Goal: Task Accomplishment & Management: Manage account settings

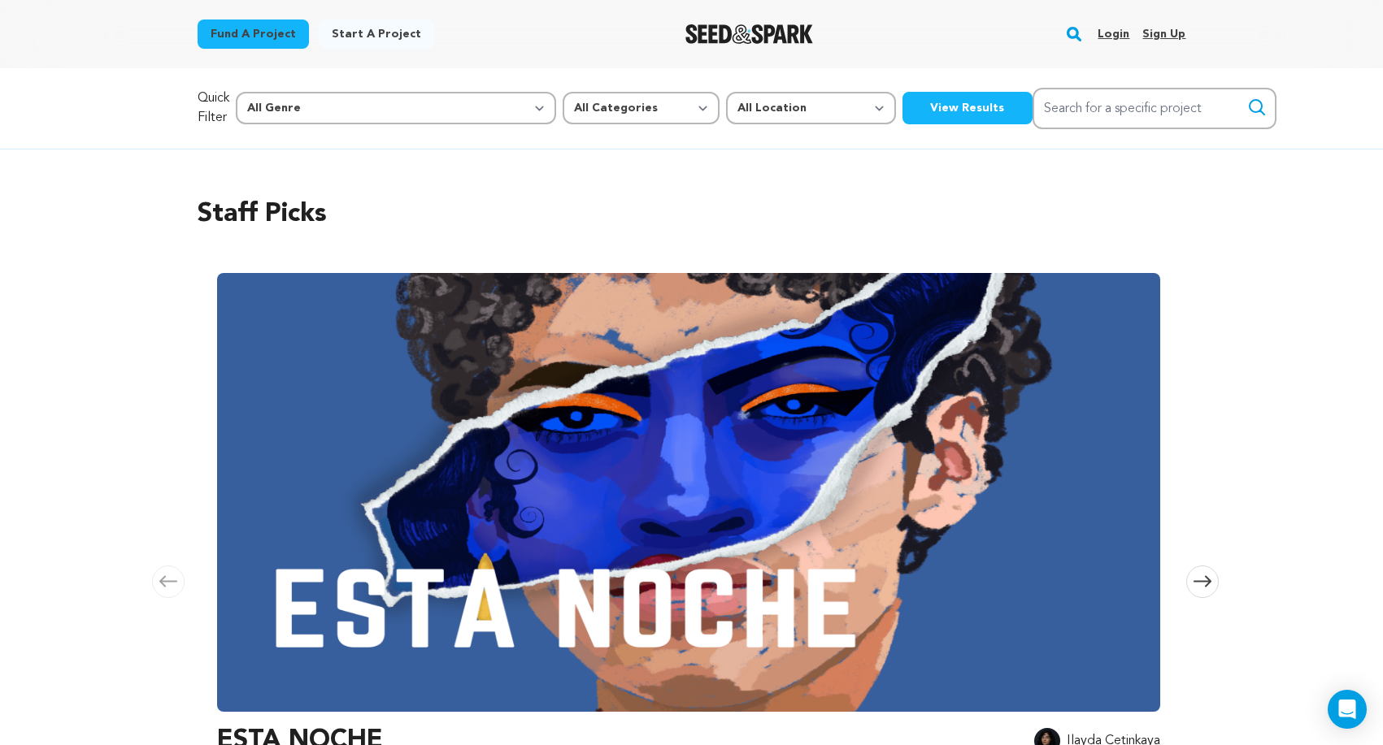
click at [1116, 33] on link "Login" at bounding box center [1114, 34] width 32 height 26
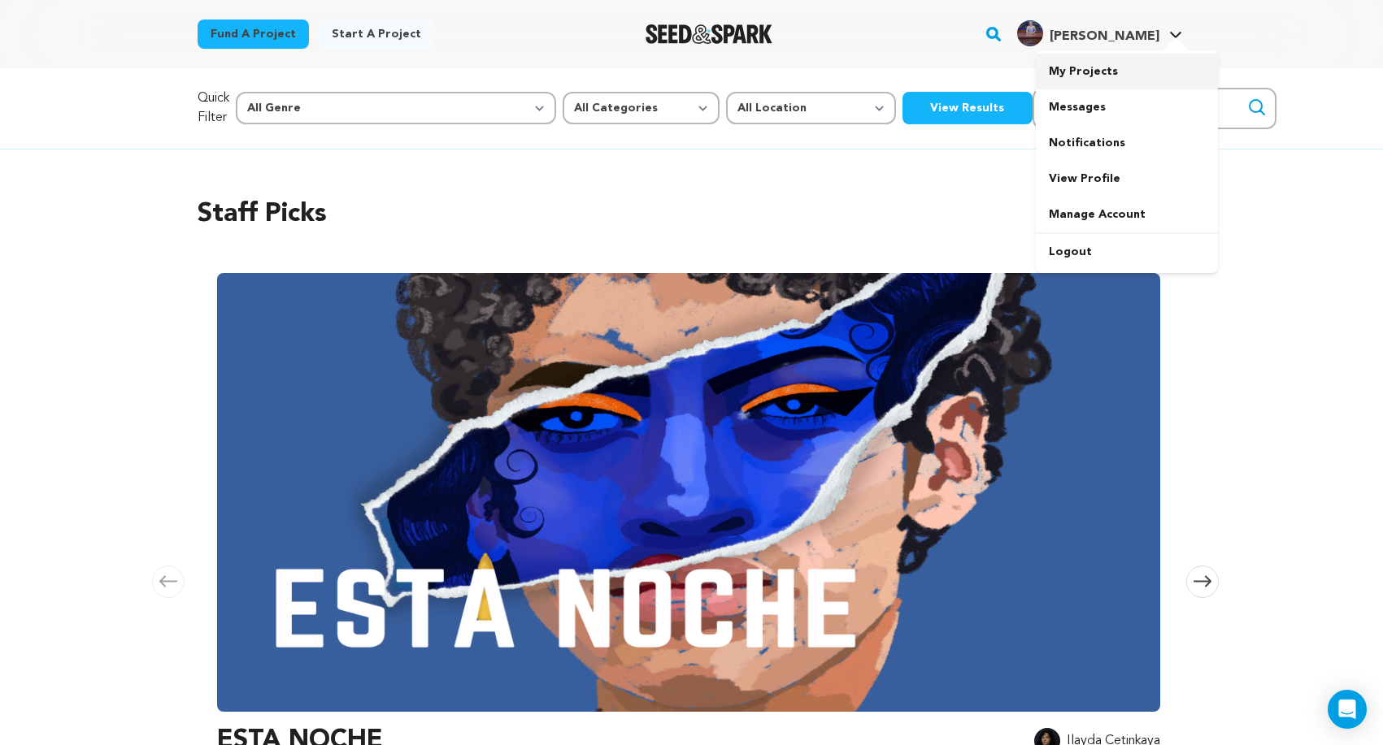
click at [1103, 73] on link "My Projects" at bounding box center [1127, 72] width 182 height 36
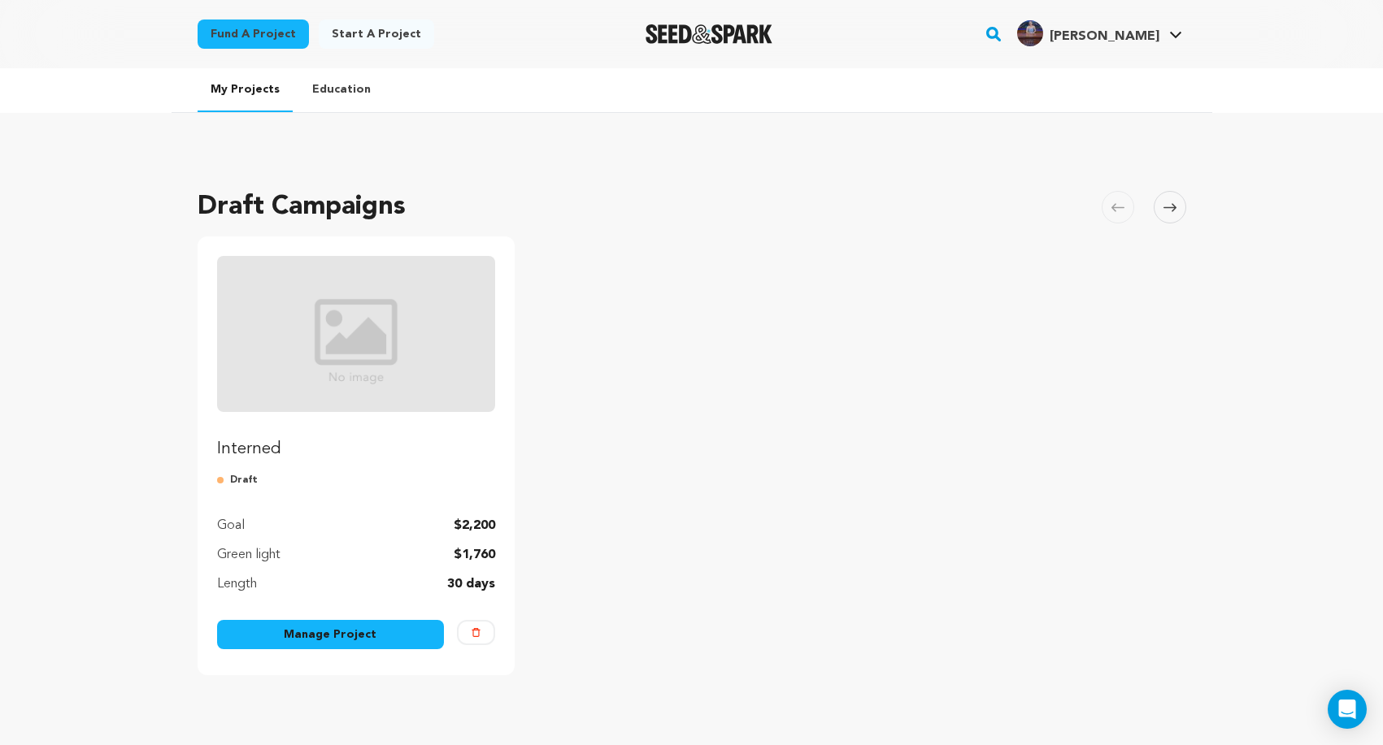
click at [341, 344] on img "Fund Interned" at bounding box center [356, 334] width 279 height 156
click at [366, 635] on link "Manage Project" at bounding box center [331, 634] width 228 height 29
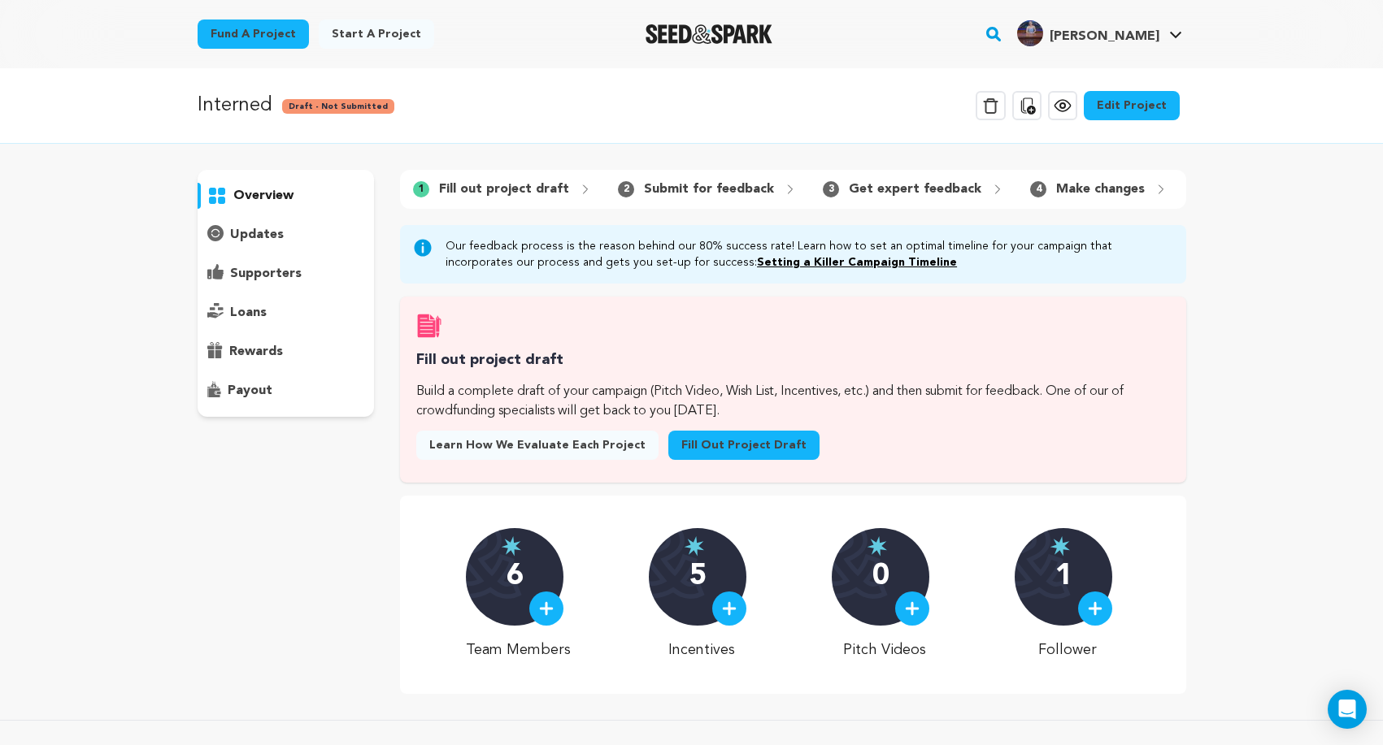
click at [1143, 106] on link "Edit Project" at bounding box center [1132, 105] width 96 height 29
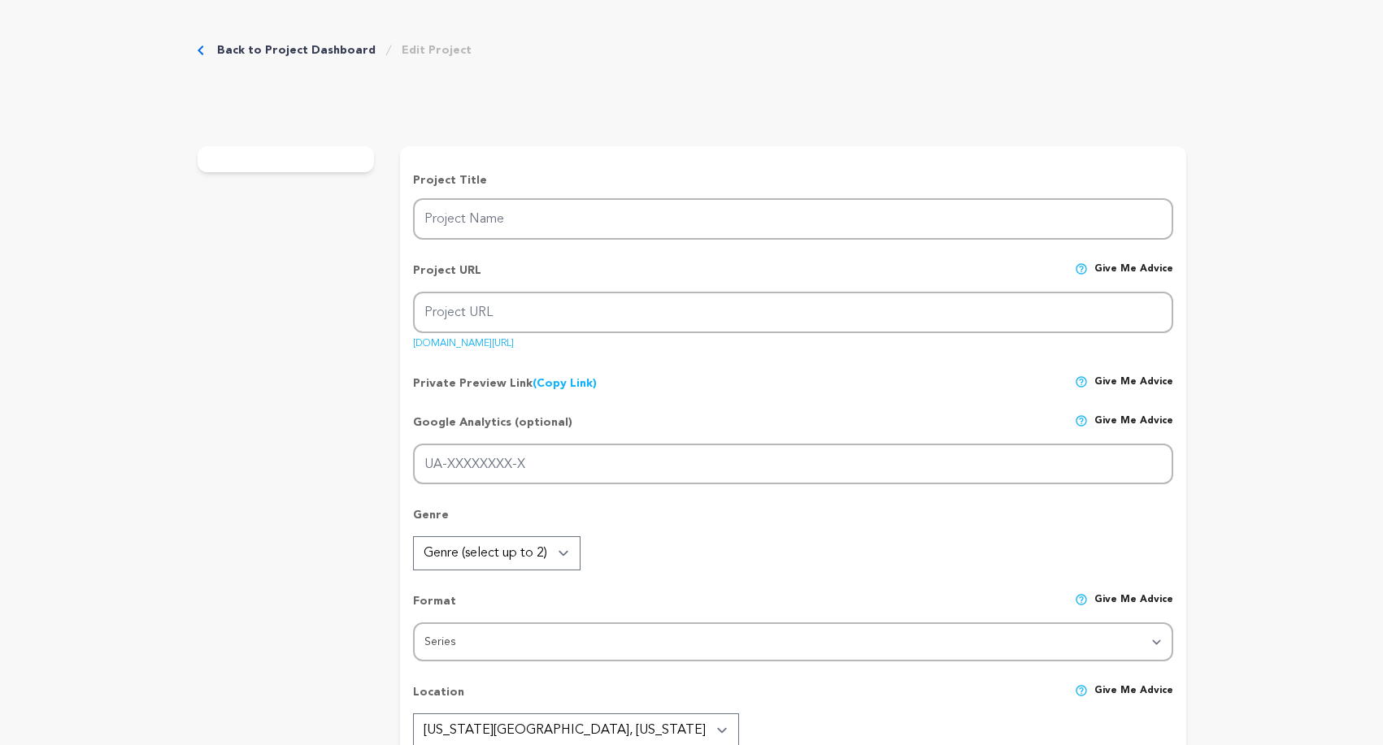
type input "Interned"
type input "interned"
type input "[PERSON_NAME], an eager go-getter who, in her desperation for a job accidentall…"
type textarea "Interned is a fresh, high-concept comedy, with relatable characters in outrageo…"
type textarea "What if your internship wasn’t just competitive – it was criminal? Interned exp…"
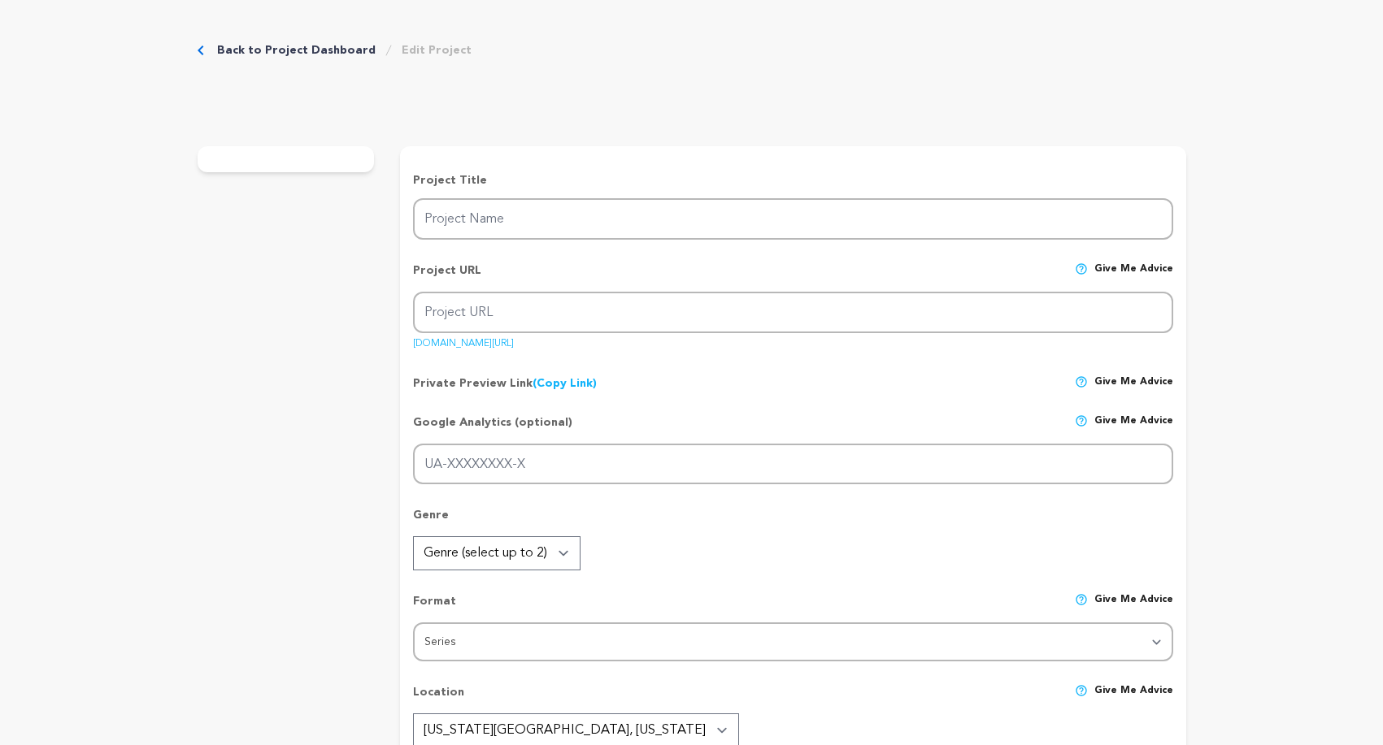
radio input "true"
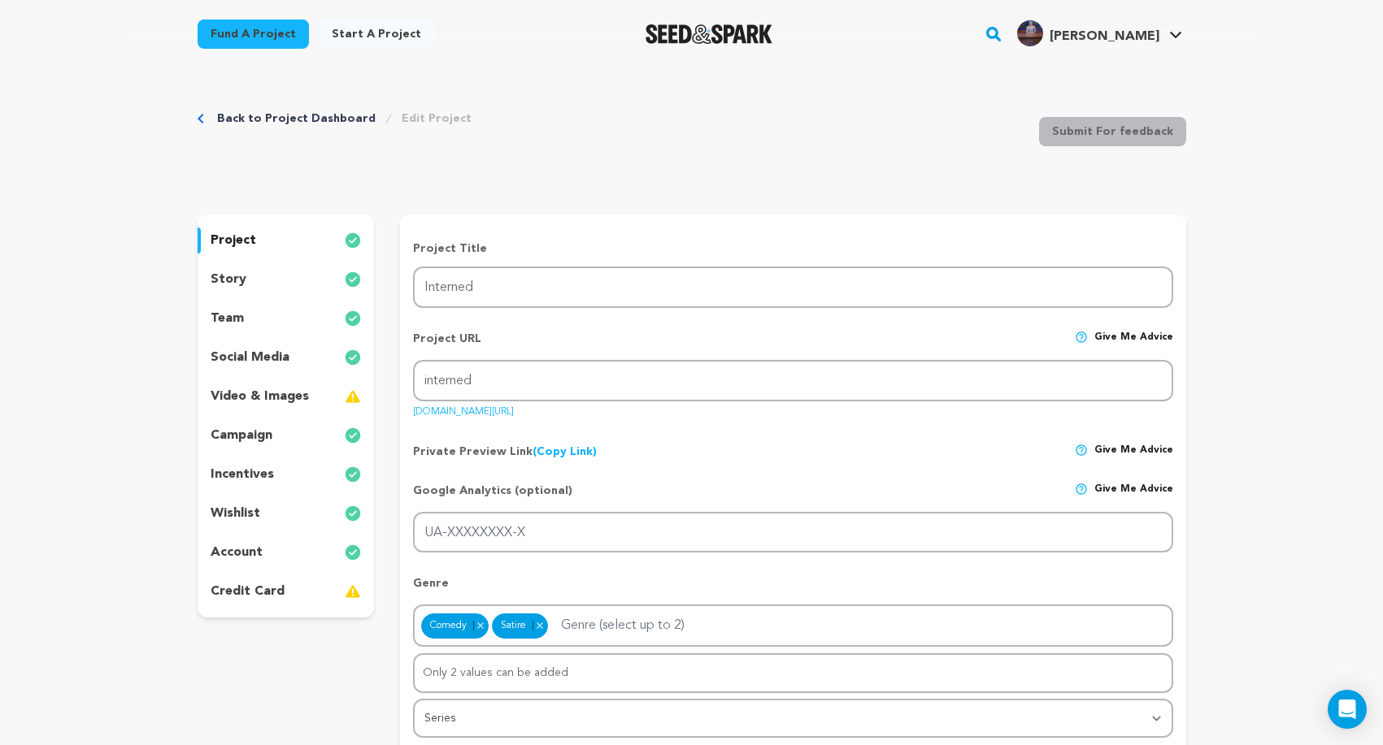
click at [266, 541] on div "account" at bounding box center [286, 553] width 177 height 26
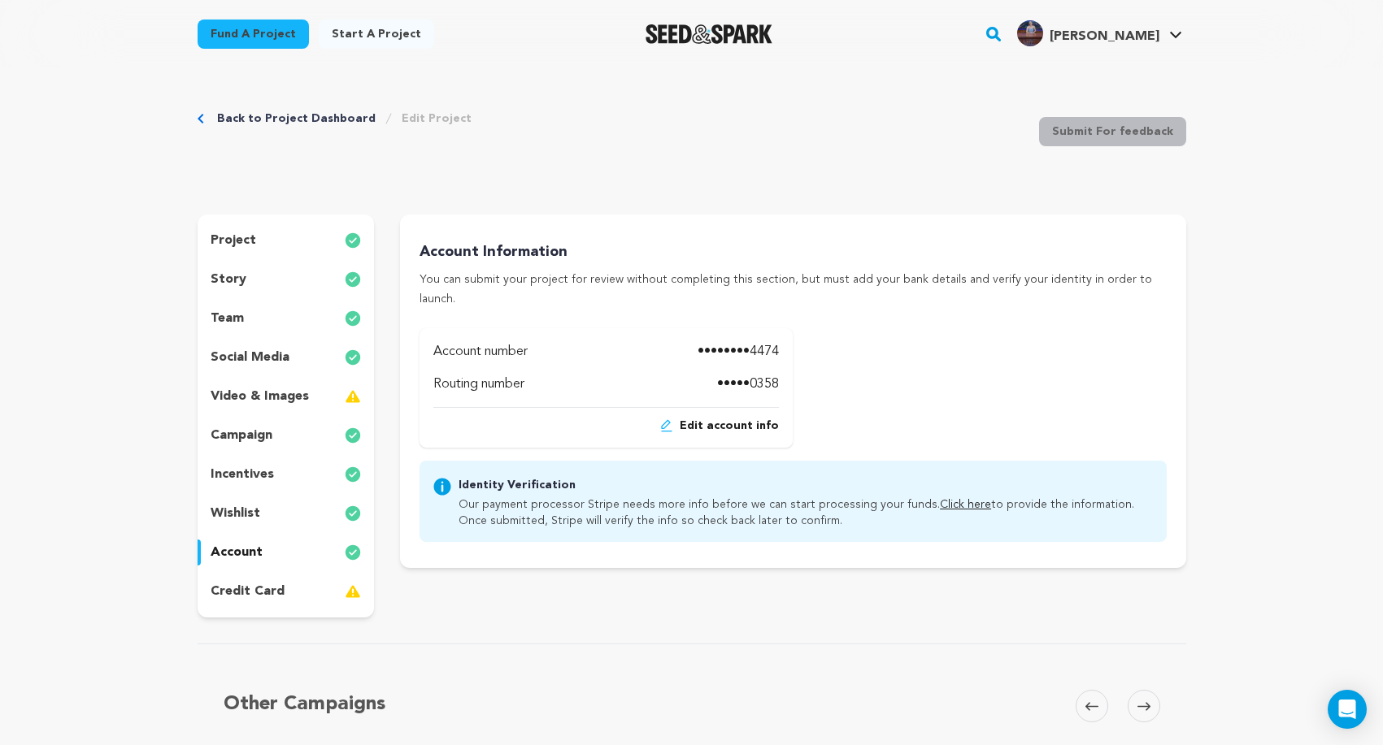
click at [259, 389] on p "video & images" at bounding box center [260, 397] width 98 height 20
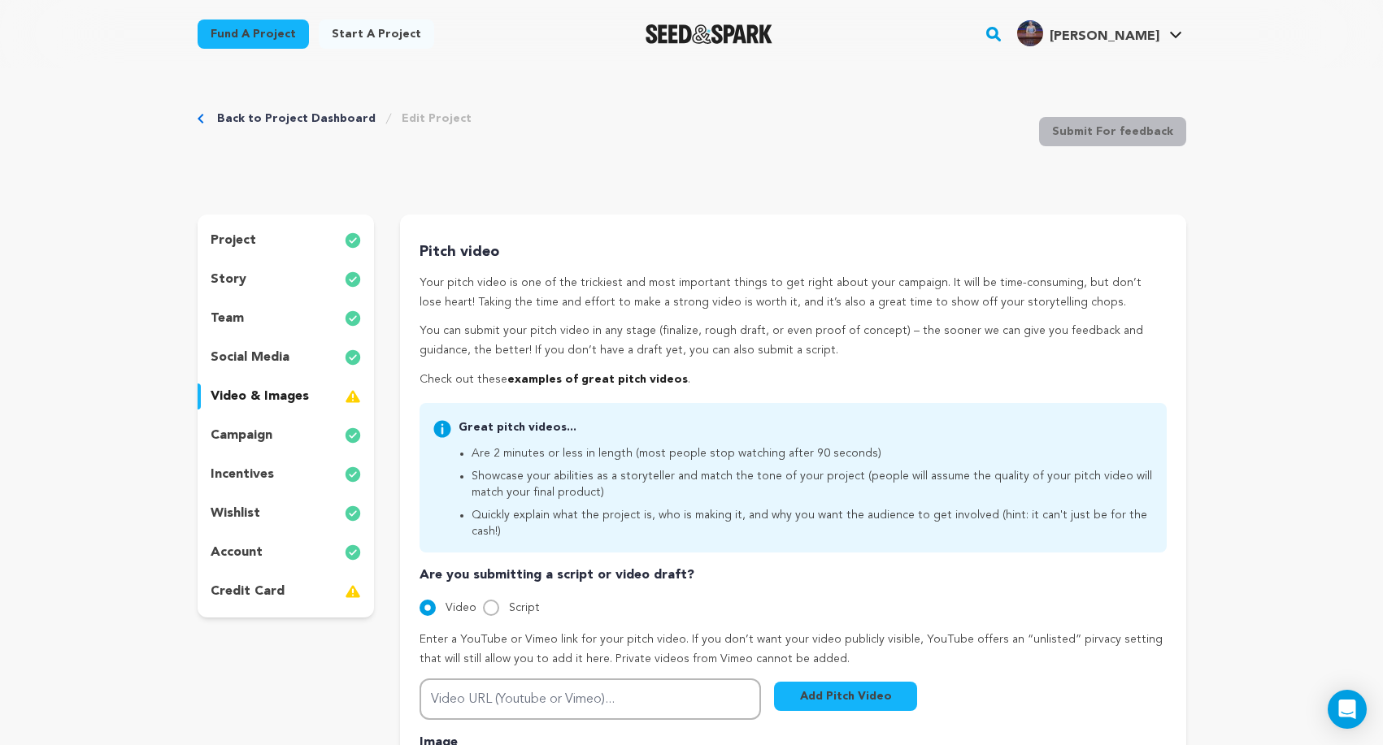
click at [259, 311] on div "team" at bounding box center [286, 319] width 177 height 26
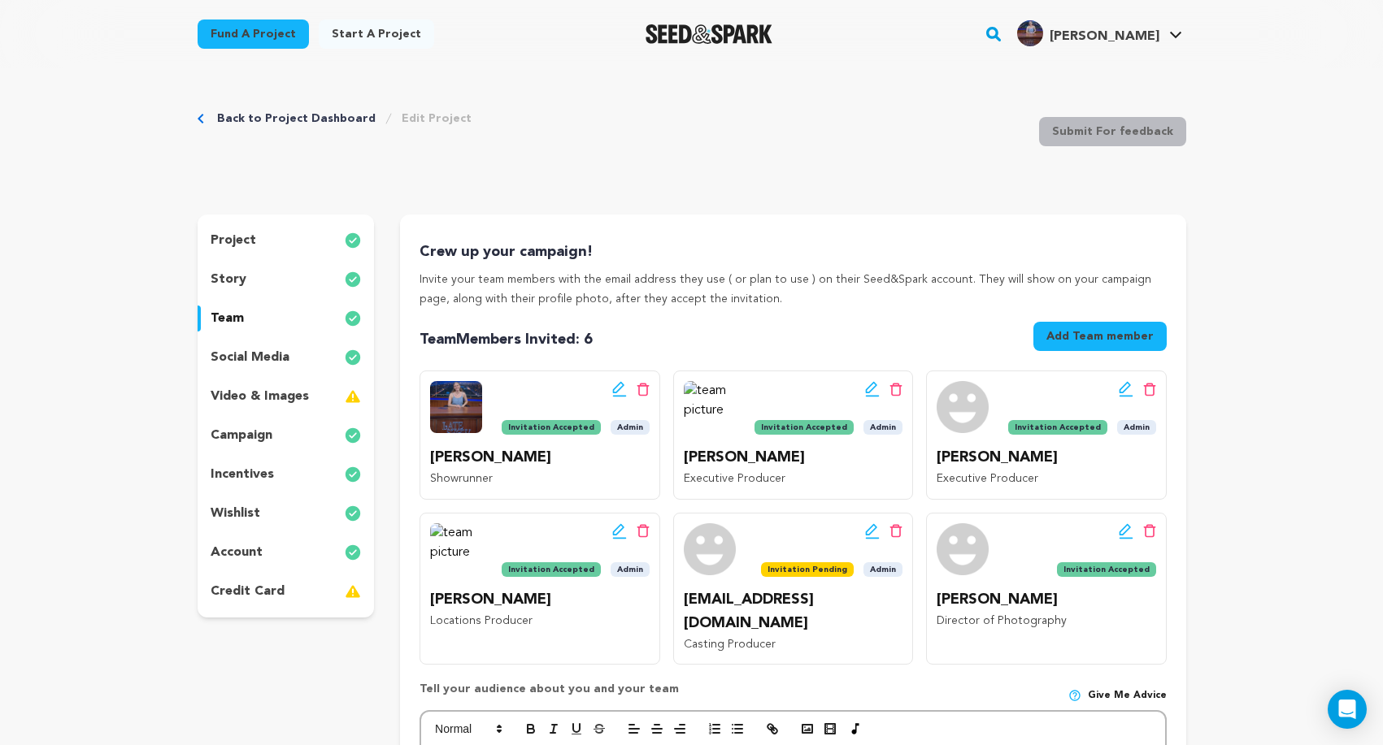
drag, startPoint x: 460, startPoint y: 547, endPoint x: 465, endPoint y: 559, distance: 13.1
click at [463, 555] on img at bounding box center [456, 550] width 52 height 52
click at [454, 543] on img at bounding box center [456, 550] width 52 height 52
click at [275, 590] on p "credit card" at bounding box center [248, 592] width 74 height 20
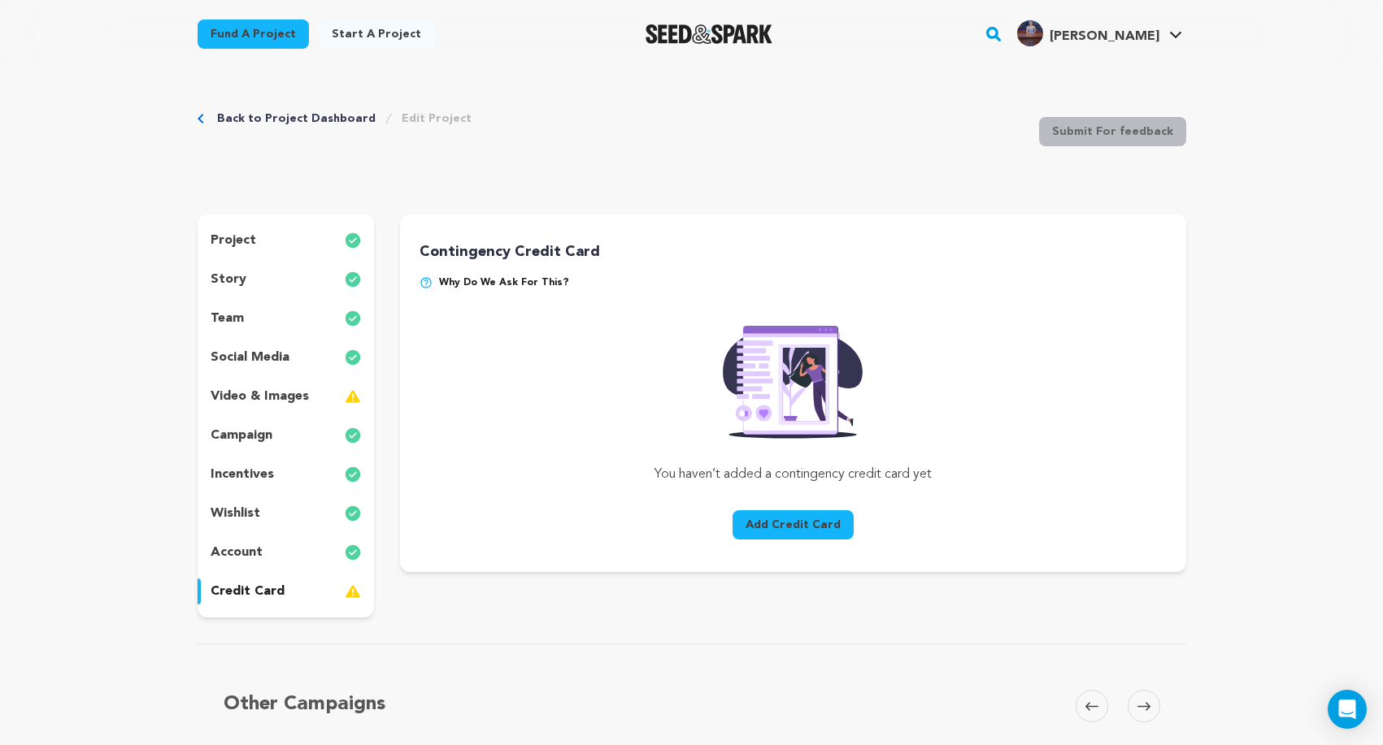
click at [428, 281] on img at bounding box center [425, 282] width 13 height 13
click at [427, 283] on img at bounding box center [425, 282] width 13 height 13
click at [429, 285] on img at bounding box center [425, 282] width 13 height 13
click at [425, 281] on img at bounding box center [425, 282] width 13 height 13
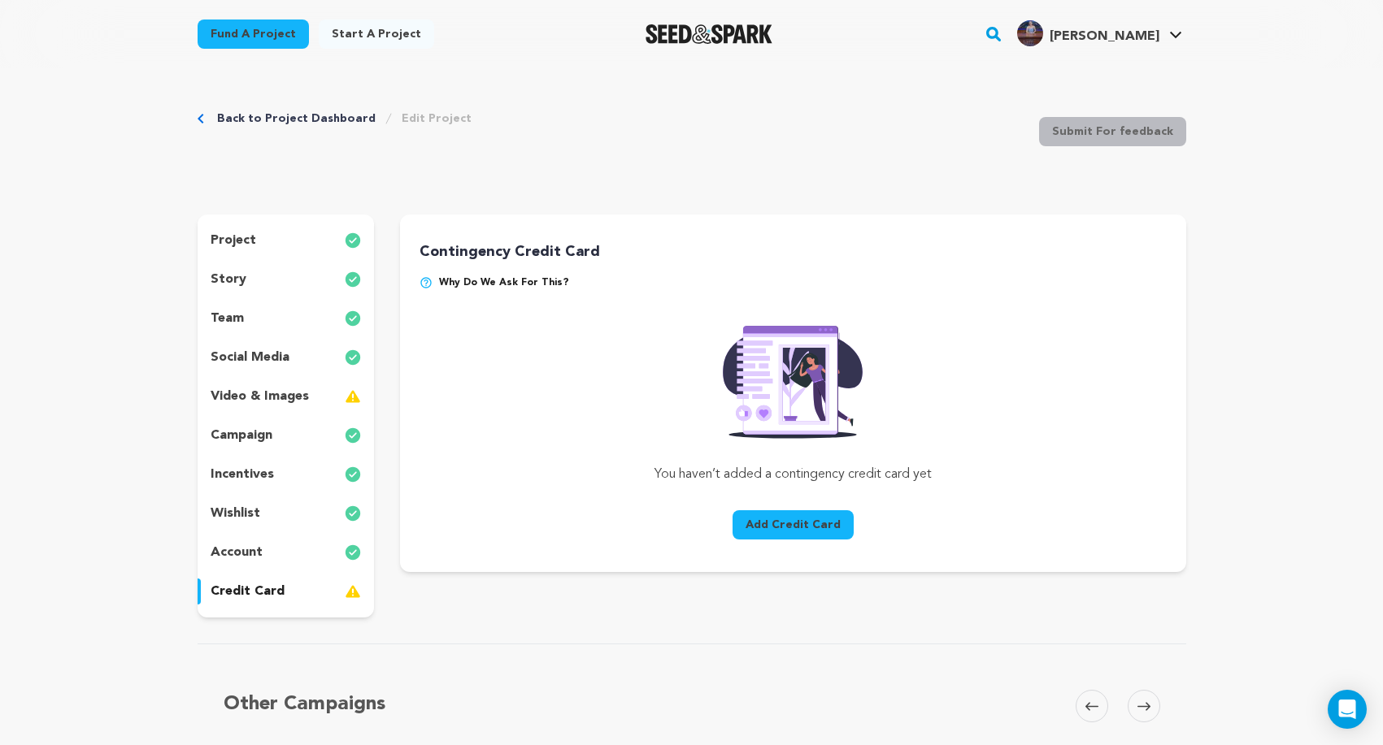
click at [425, 281] on img at bounding box center [425, 282] width 13 height 13
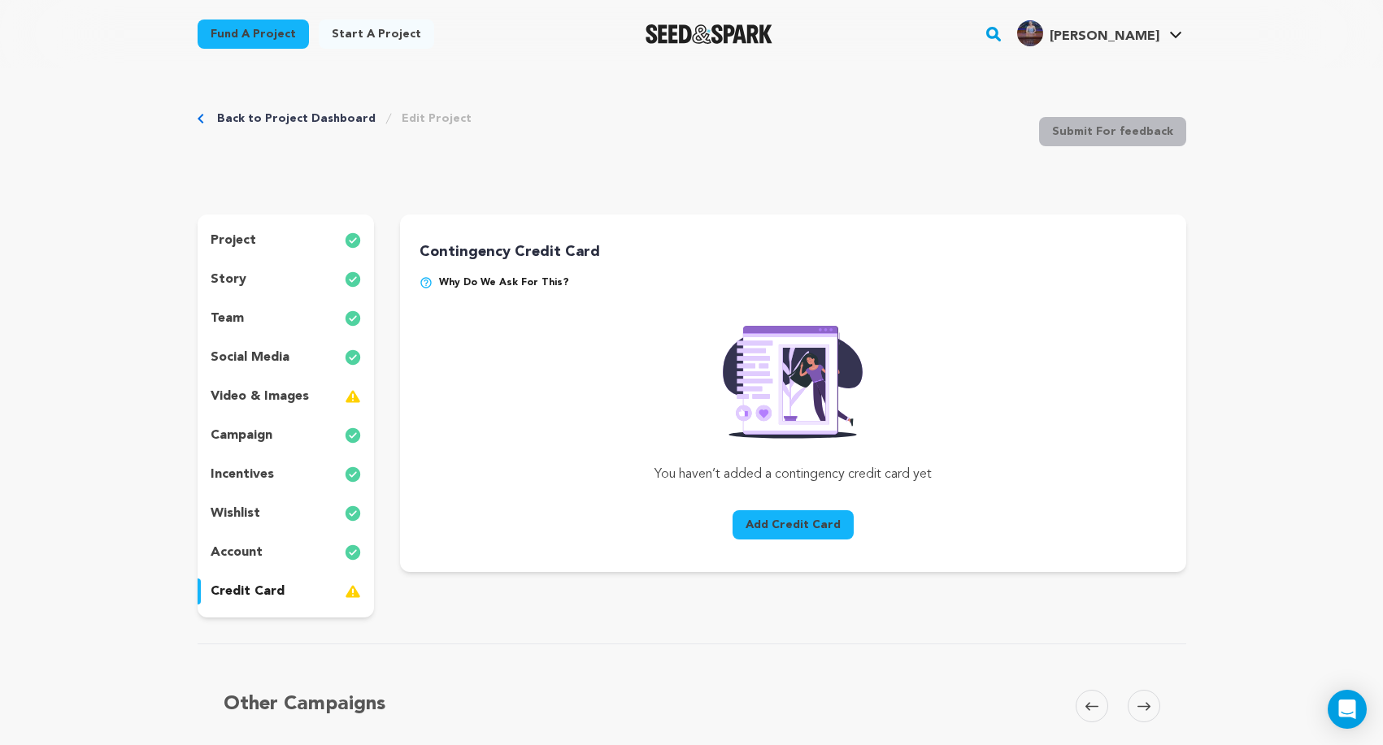
click at [275, 120] on link "Back to Project Dashboard" at bounding box center [296, 119] width 159 height 16
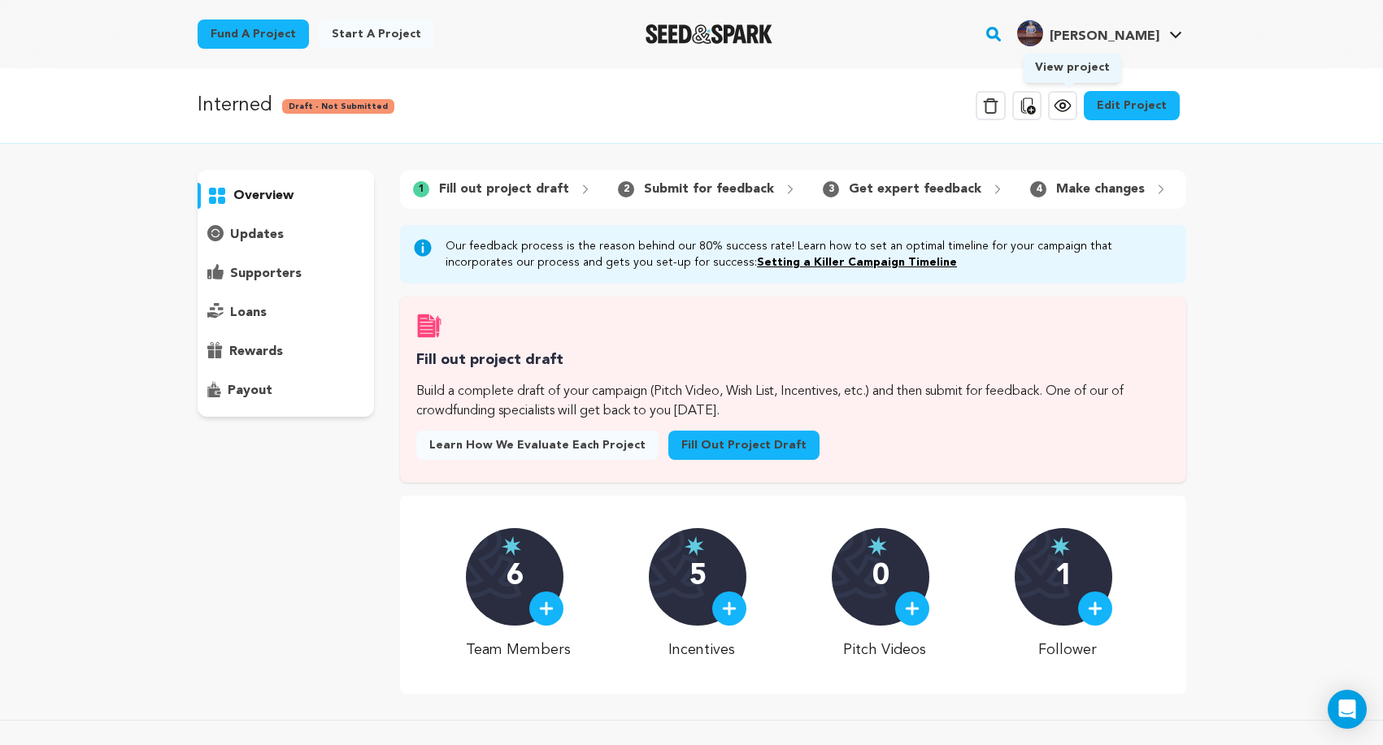
click at [1070, 106] on icon at bounding box center [1061, 105] width 15 height 11
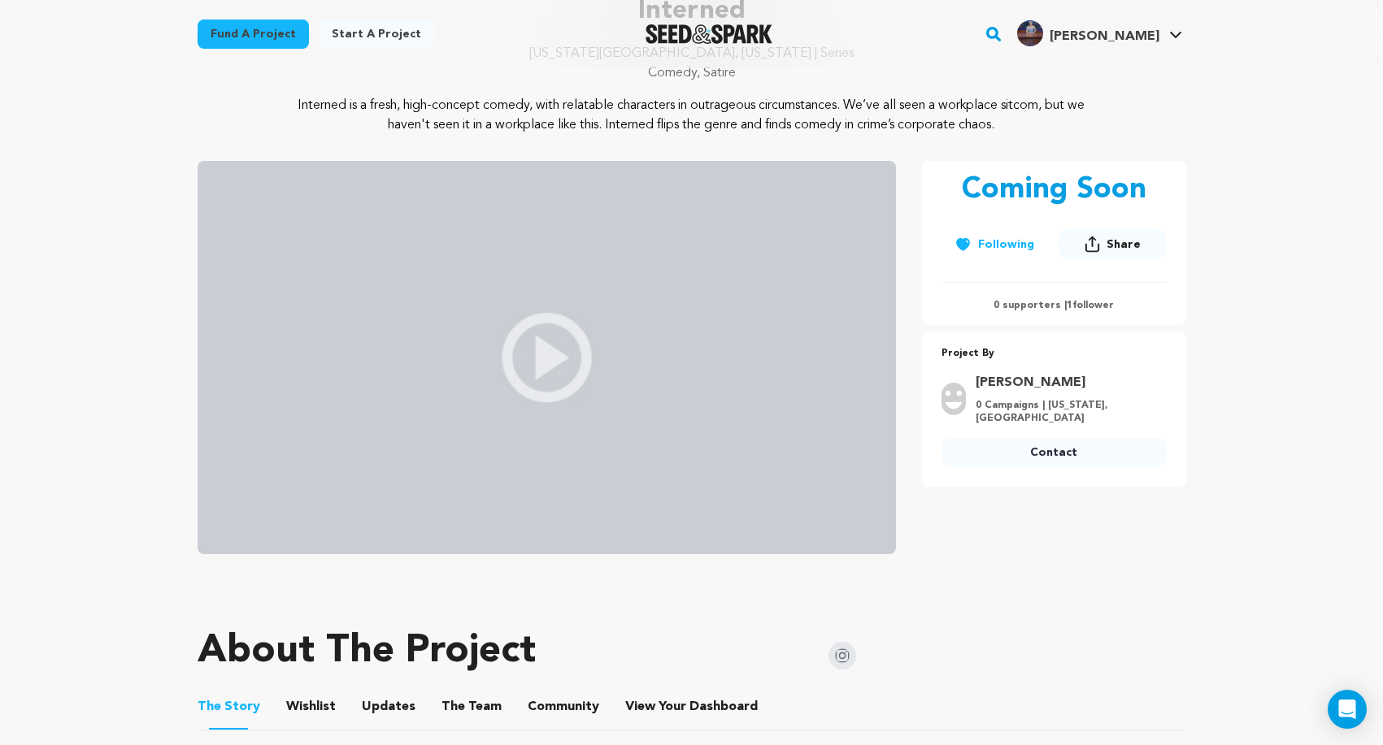
scroll to position [173, 0]
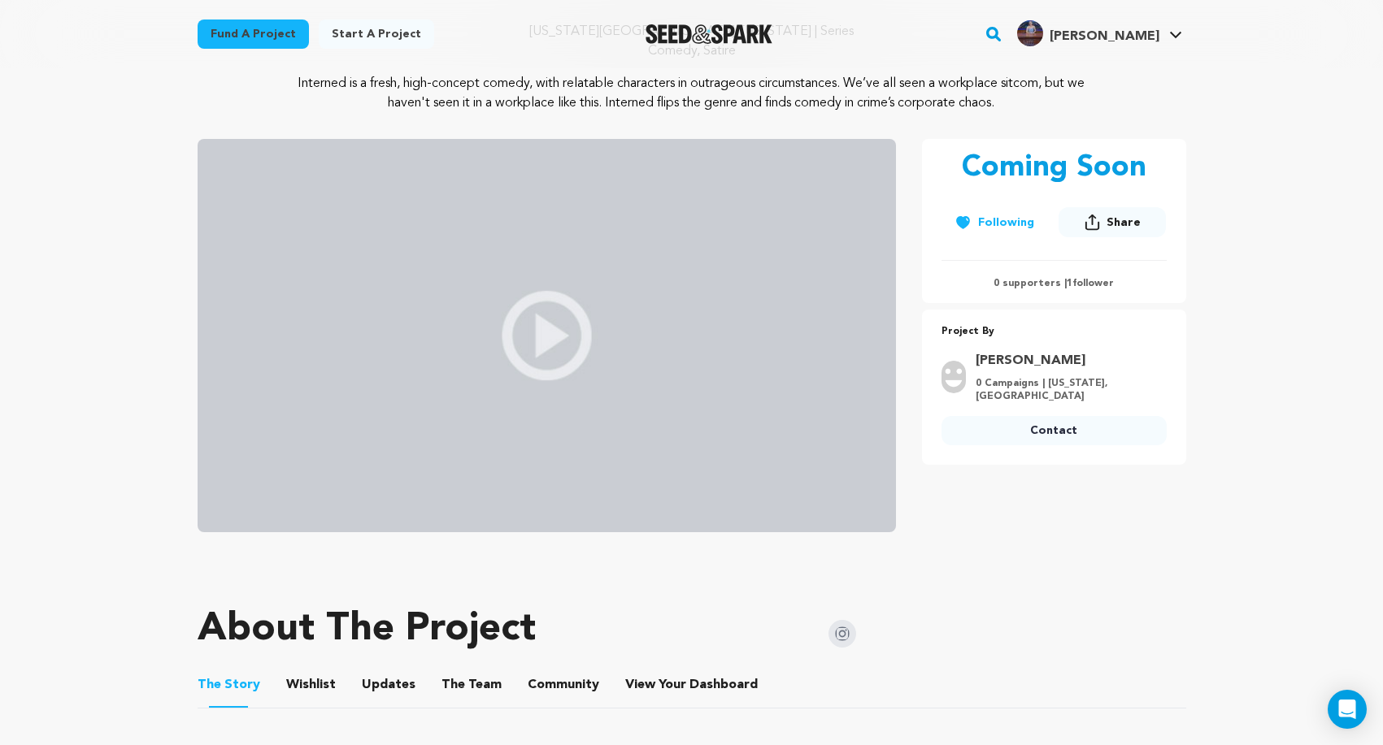
click at [840, 631] on img at bounding box center [842, 634] width 28 height 28
